Goal: Navigation & Orientation: Go to known website

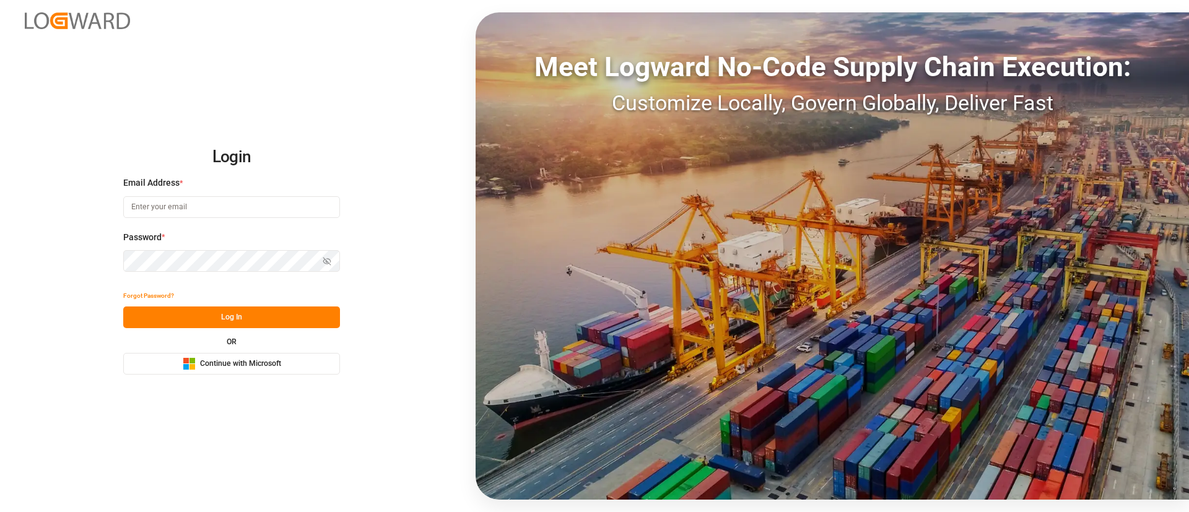
click at [301, 365] on button "Microsoft Logo Continue with Microsoft" at bounding box center [231, 364] width 217 height 22
click at [269, 365] on span "Continue with Microsoft" at bounding box center [240, 364] width 81 height 11
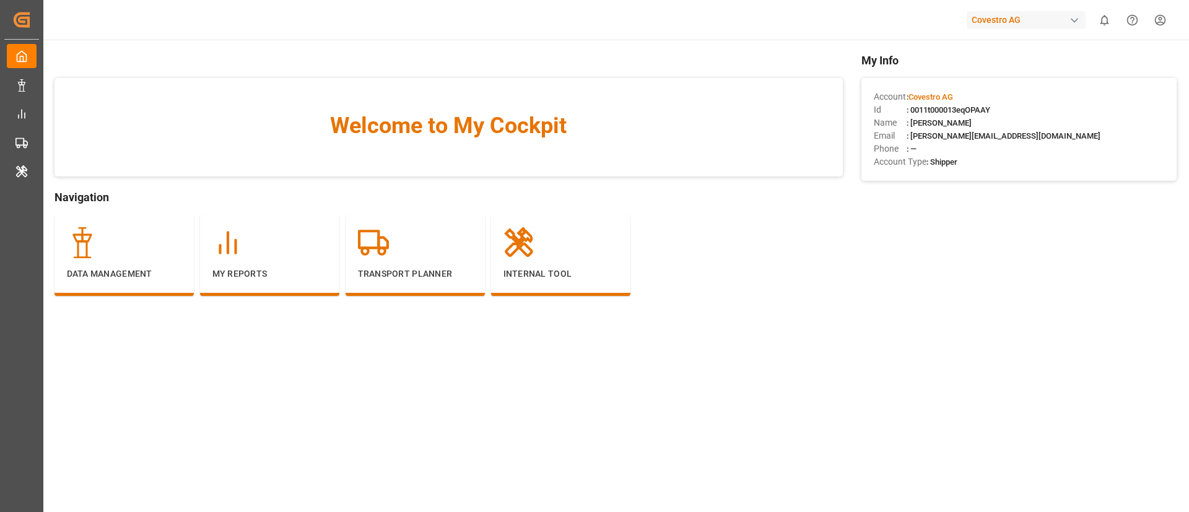
drag, startPoint x: 1070, startPoint y: 84, endPoint x: 1072, endPoint y: 41, distance: 42.2
click at [1070, 84] on div "Account : Covestro AG Id : 0011t000013eqOPAAY Name : Vismitha Mahadev Email : v…" at bounding box center [1018, 129] width 315 height 103
